Goal: Information Seeking & Learning: Understand process/instructions

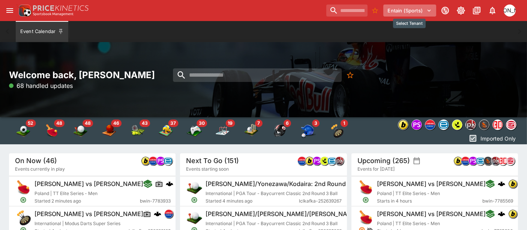
click at [412, 7] on button "Entain (Sports)" at bounding box center [410, 11] width 53 height 12
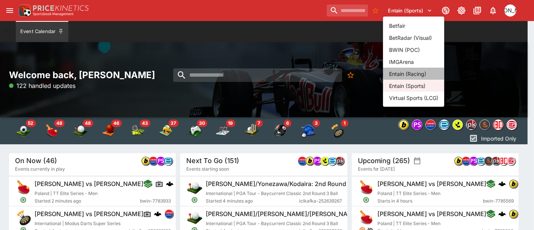
click at [405, 74] on li "Entain (Racing)" at bounding box center [413, 74] width 61 height 12
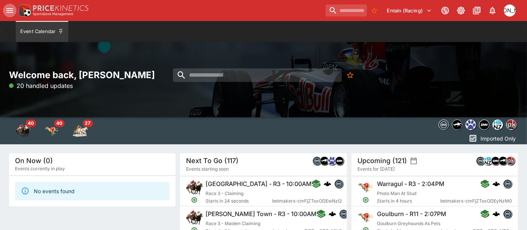
click at [9, 9] on icon "open drawer" at bounding box center [9, 10] width 9 height 9
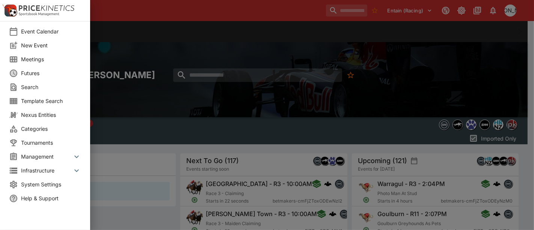
click at [75, 173] on icon at bounding box center [76, 170] width 9 height 9
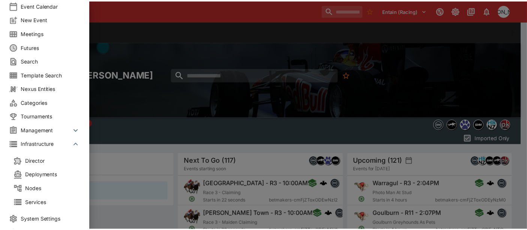
scroll to position [45, 0]
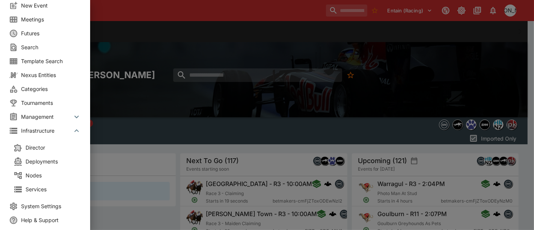
click at [41, 216] on span "Help & Support" at bounding box center [51, 220] width 60 height 8
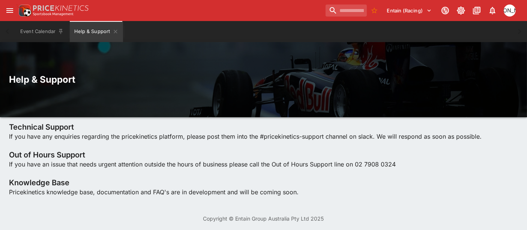
scroll to position [5, 0]
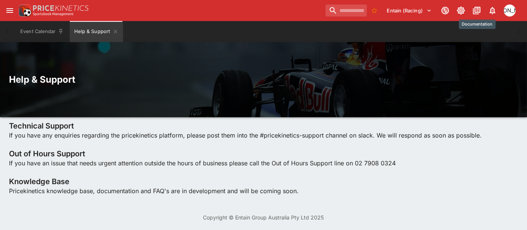
click at [475, 12] on icon "Documentation" at bounding box center [477, 11] width 8 height 8
